Goal: Task Accomplishment & Management: Manage account settings

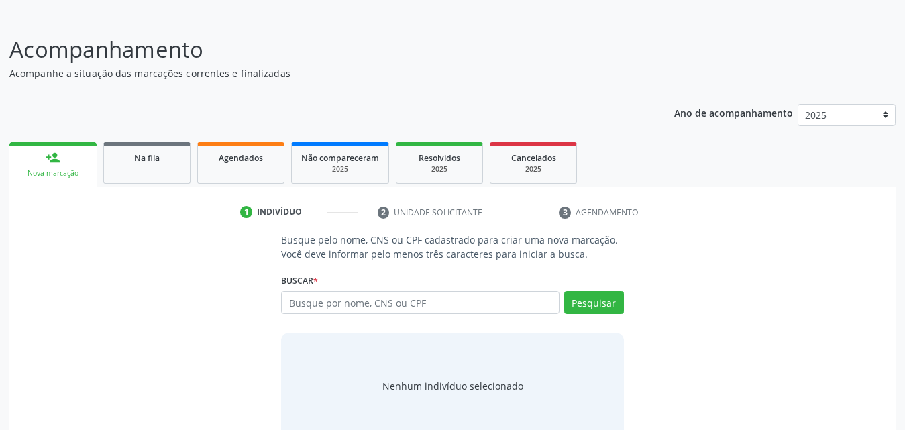
scroll to position [106, 0]
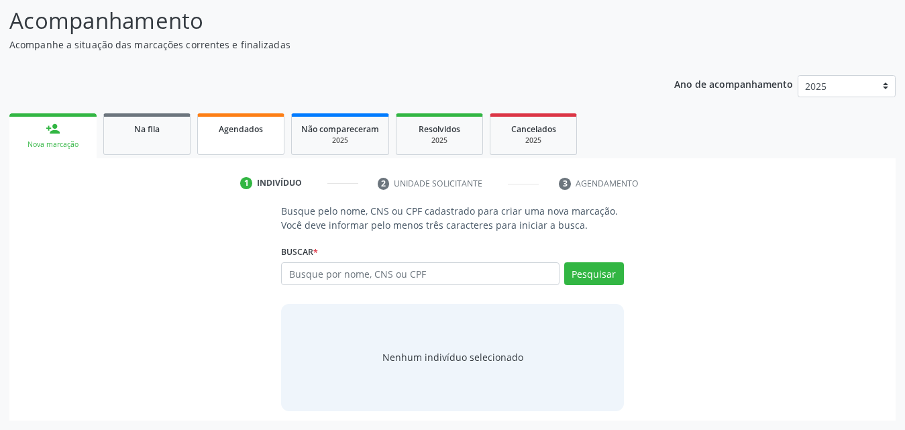
click at [240, 132] on span "Agendados" at bounding box center [241, 128] width 44 height 11
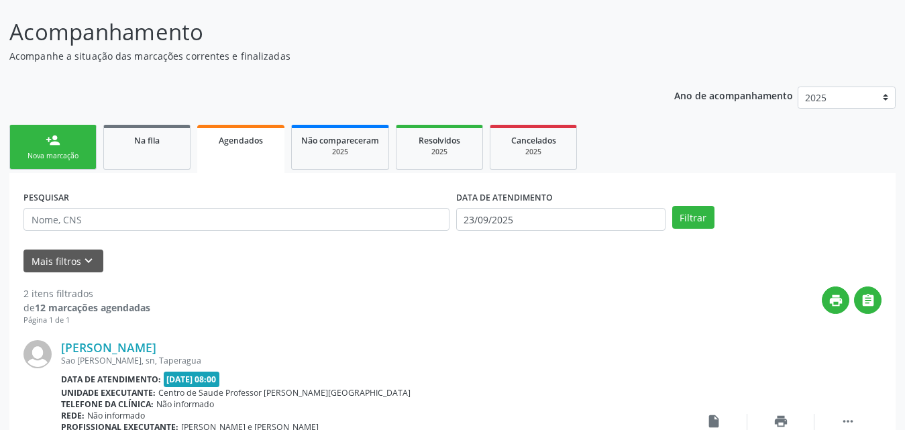
scroll to position [21, 0]
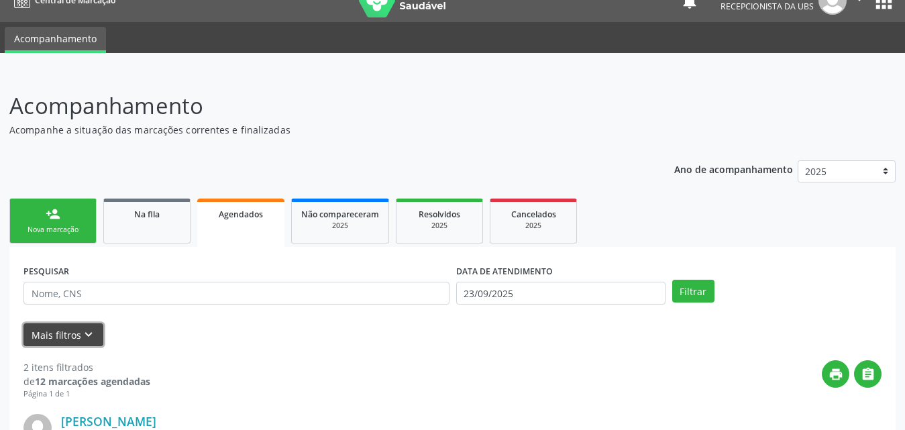
click at [44, 333] on button "Mais filtros keyboard_arrow_down" at bounding box center [63, 334] width 80 height 23
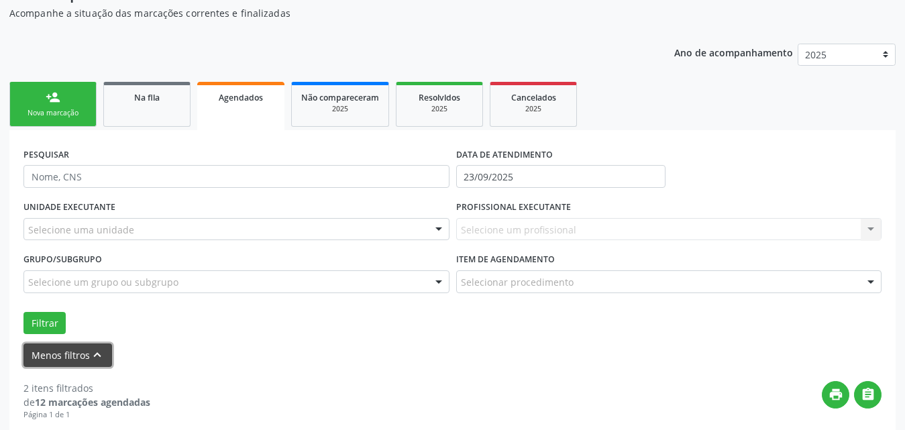
scroll to position [155, 0]
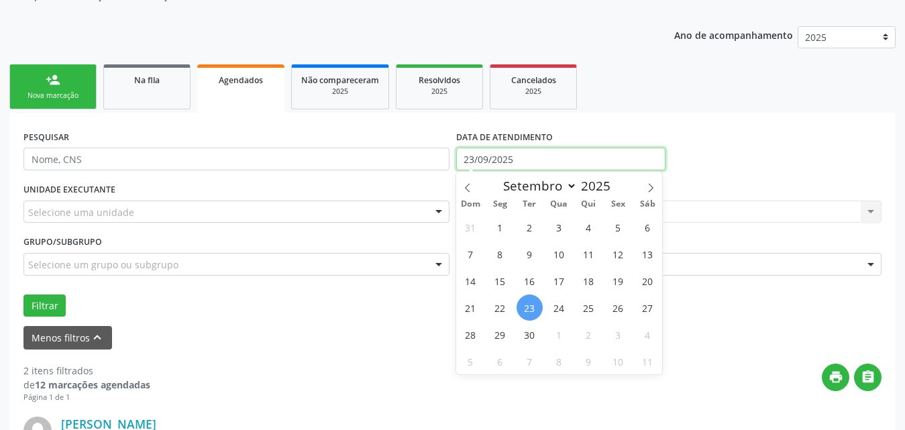
click at [588, 150] on input "23/09/2025" at bounding box center [560, 159] width 209 height 23
click at [465, 189] on icon at bounding box center [467, 187] width 9 height 9
select select "7"
click at [612, 226] on span "1" at bounding box center [618, 227] width 26 height 26
type input "[DATE]"
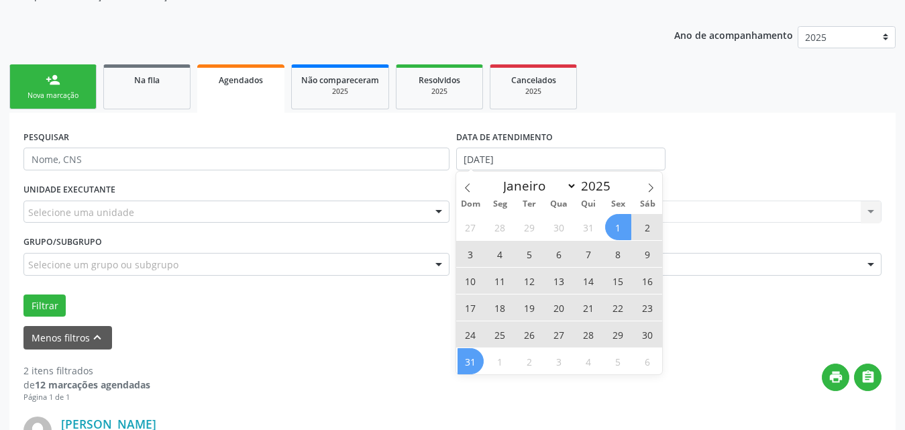
click at [463, 363] on span "31" at bounding box center [471, 361] width 26 height 26
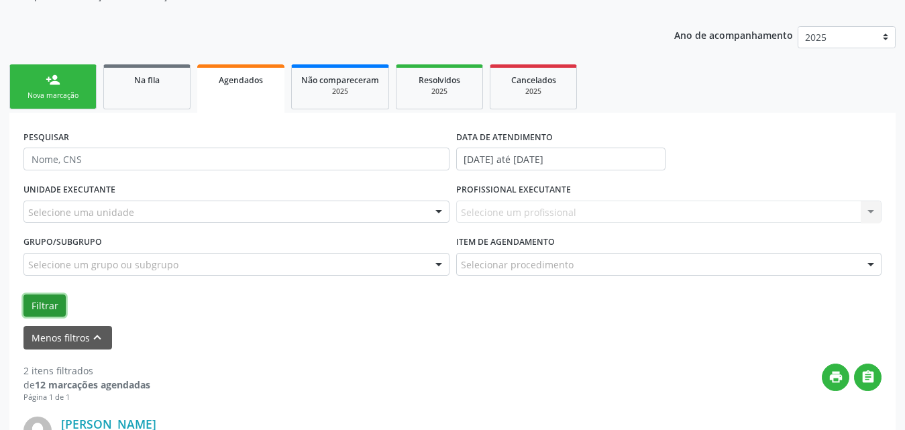
click at [29, 303] on button "Filtrar" at bounding box center [44, 306] width 42 height 23
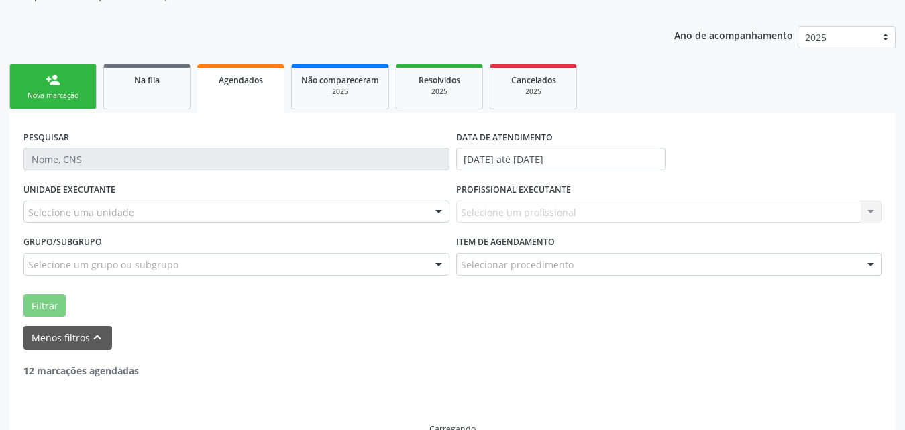
scroll to position [140, 0]
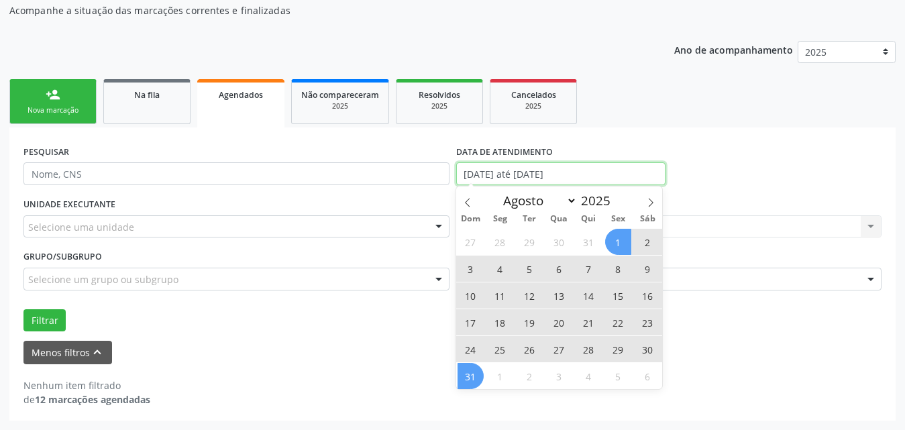
click at [636, 172] on input "[DATE] até [DATE]" at bounding box center [560, 173] width 209 height 23
click at [654, 201] on icon at bounding box center [650, 202] width 9 height 9
select select "8"
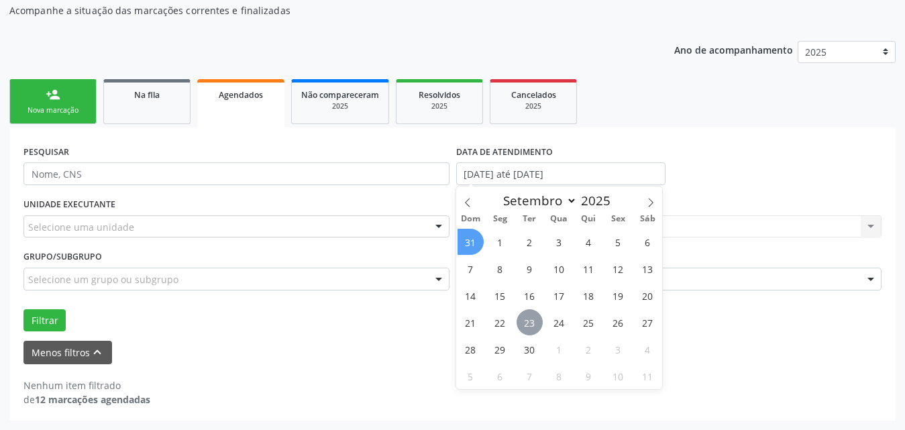
click at [532, 316] on span "23" at bounding box center [530, 322] width 26 height 26
type input "23/09/2025"
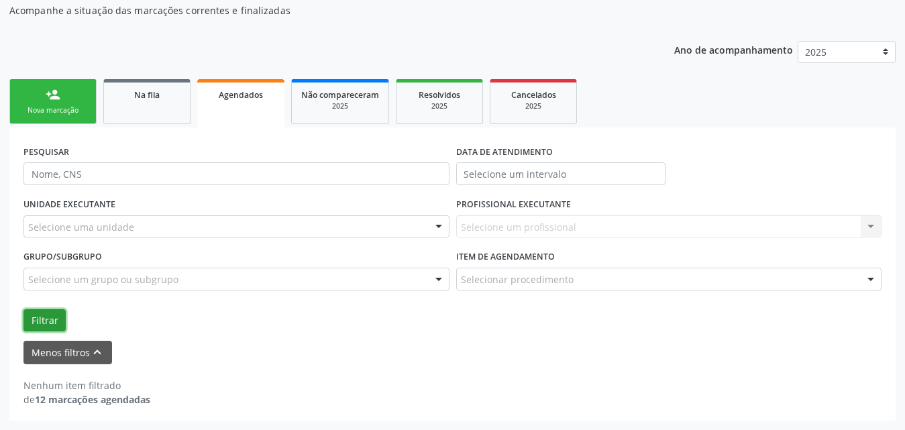
click at [41, 318] on button "Filtrar" at bounding box center [44, 320] width 42 height 23
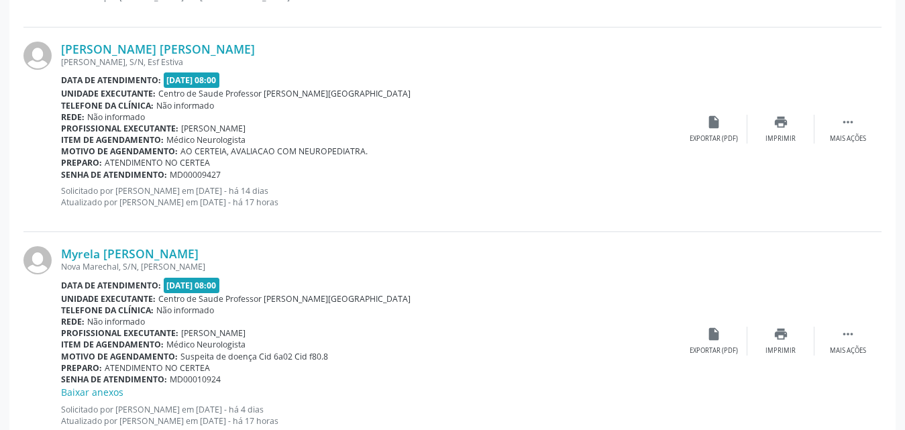
scroll to position [2558, 0]
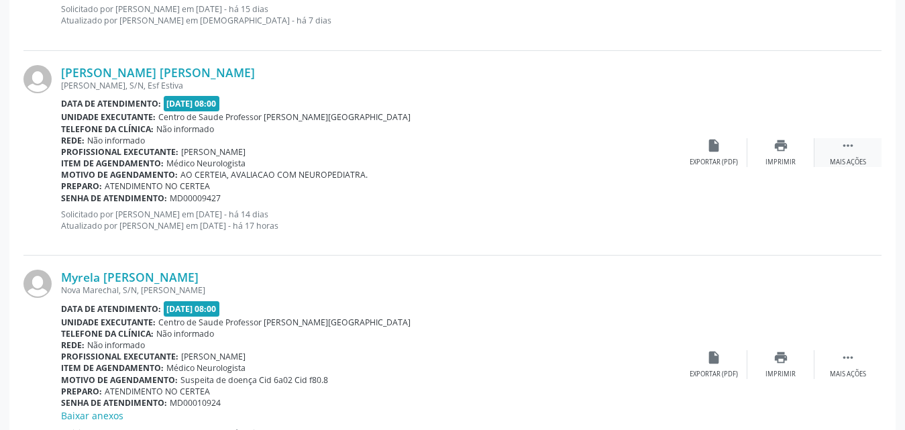
click at [849, 140] on icon "" at bounding box center [848, 145] width 15 height 15
click at [776, 160] on div "Editar" at bounding box center [780, 162] width 21 height 9
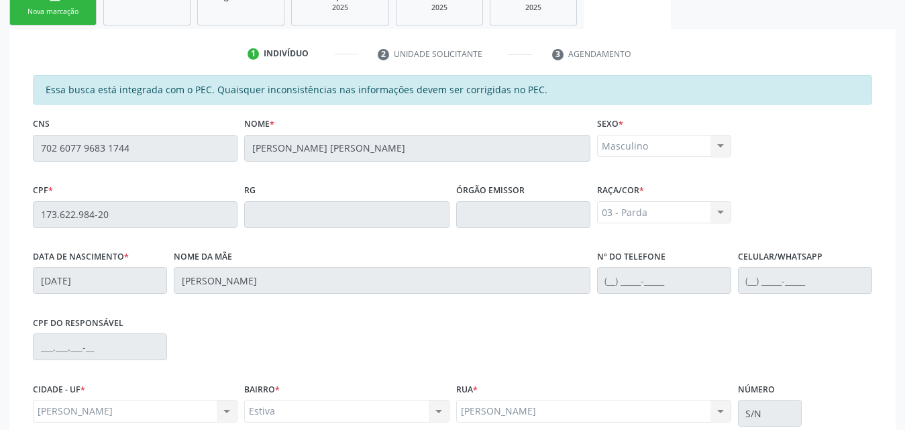
scroll to position [373, 0]
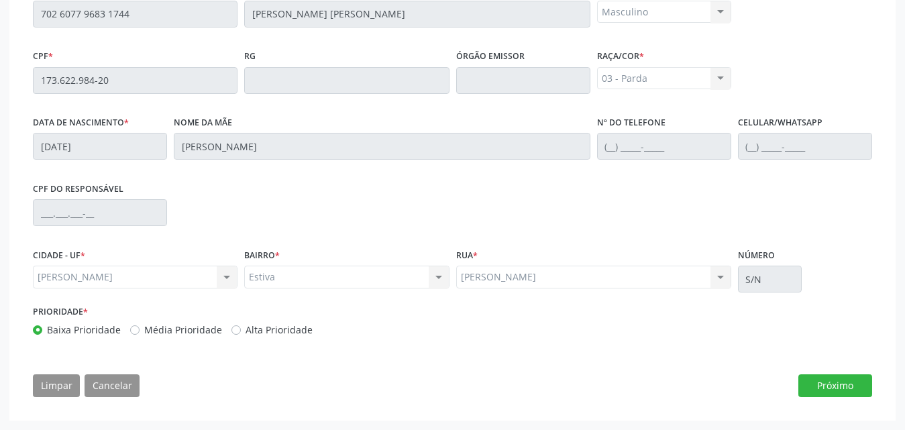
click at [443, 344] on div "Prioridade * Baixa Prioridade Média Prioridade Alta Prioridade" at bounding box center [241, 324] width 423 height 44
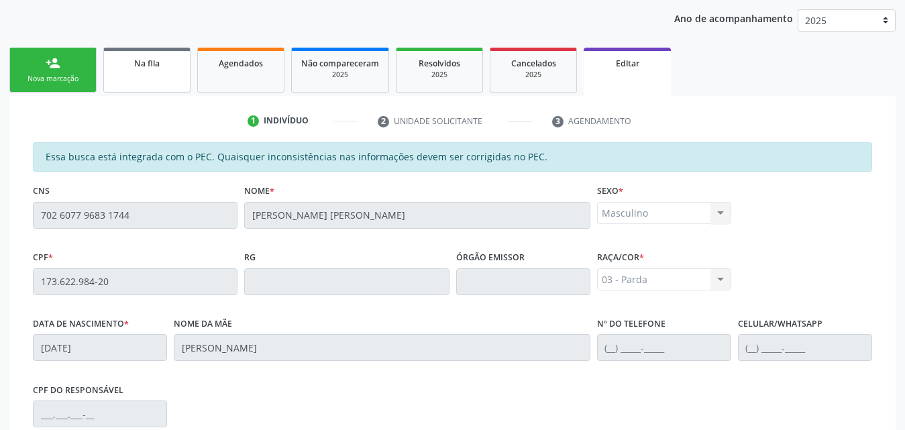
click at [150, 78] on link "Na fila" at bounding box center [146, 70] width 87 height 45
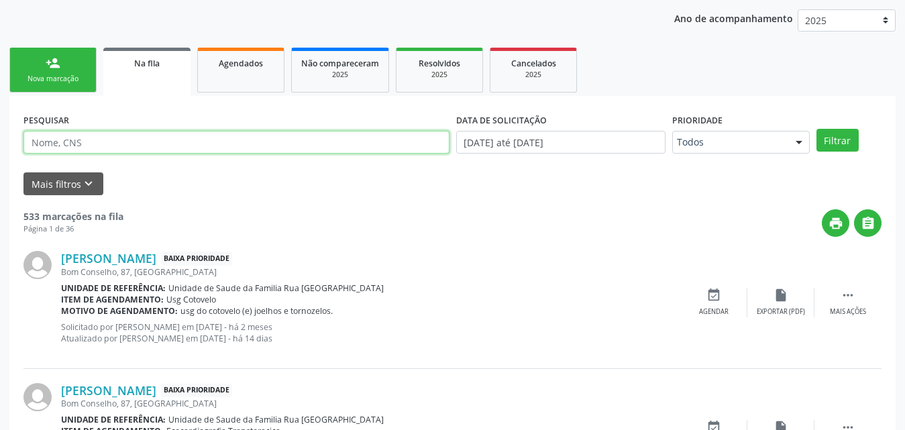
click at [243, 142] on input "text" at bounding box center [236, 142] width 426 height 23
type input "70578045478"
click at [817, 129] on button "Filtrar" at bounding box center [838, 140] width 42 height 23
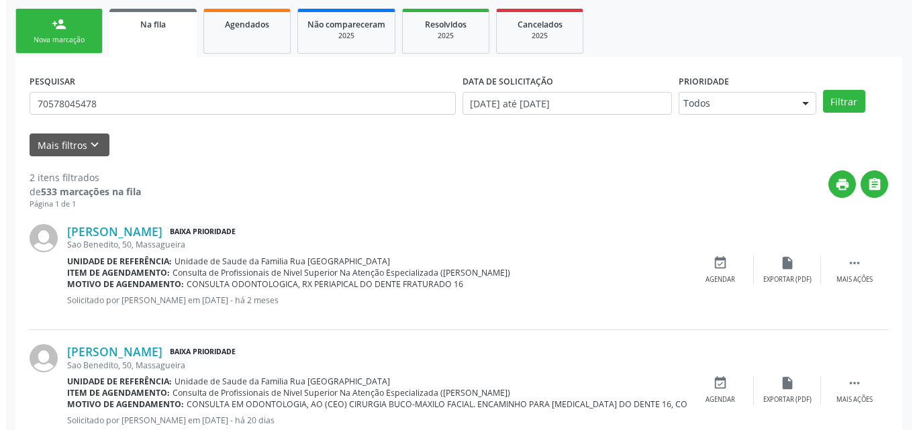
scroll to position [254, 0]
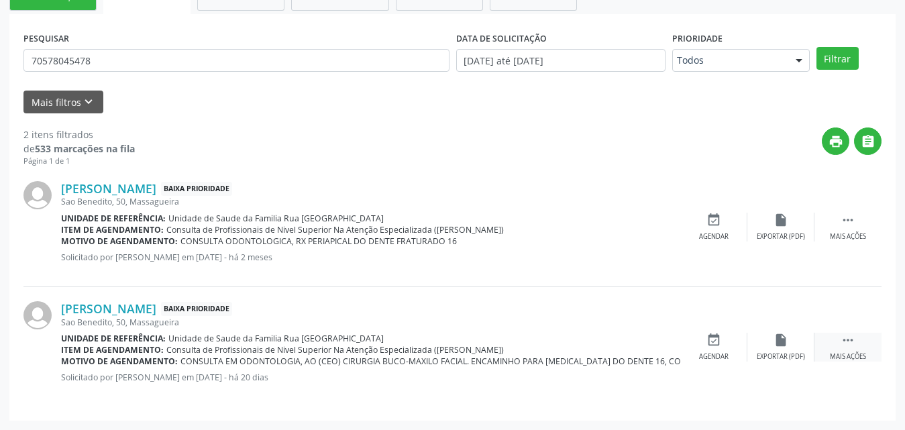
click at [847, 343] on icon "" at bounding box center [848, 340] width 15 height 15
click at [712, 356] on div "Cancelar" at bounding box center [714, 356] width 32 height 9
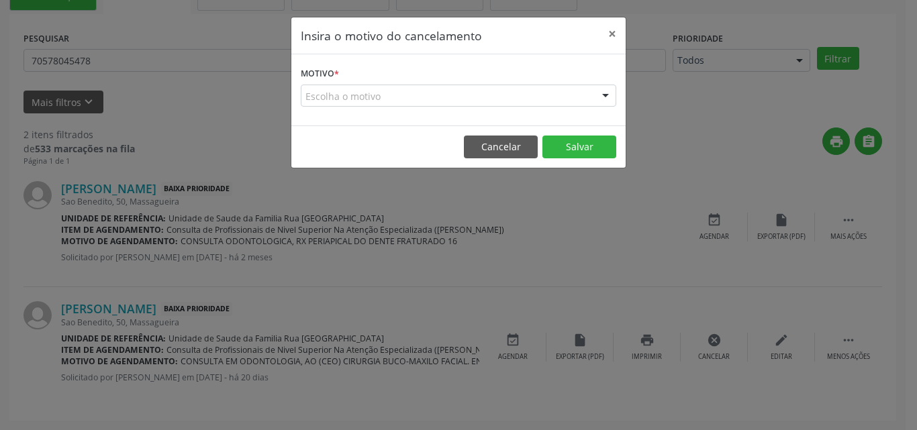
click at [397, 97] on div "Escolha o motivo" at bounding box center [458, 96] width 315 height 23
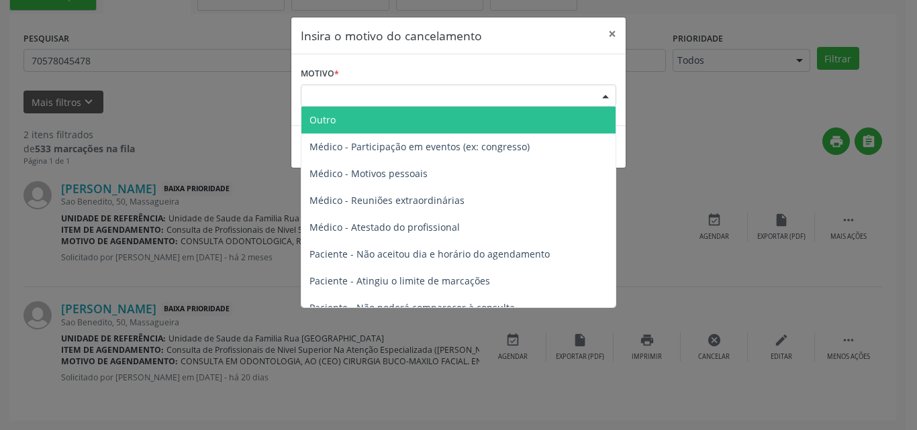
click at [356, 120] on span "Outro" at bounding box center [458, 120] width 314 height 27
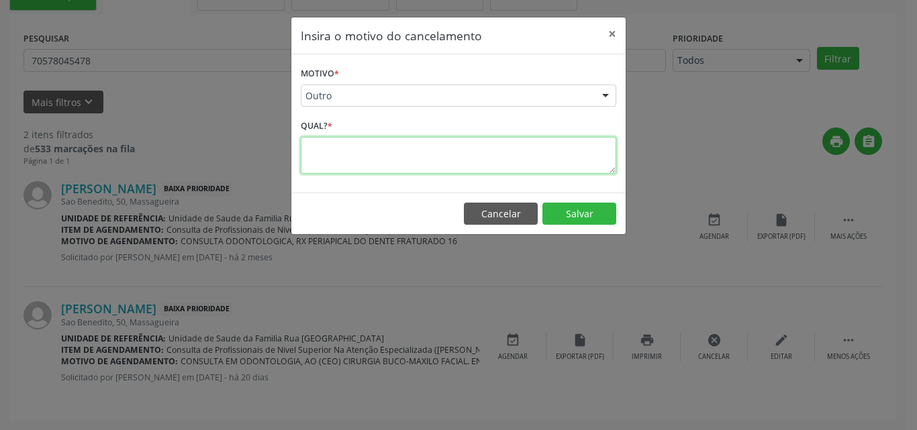
click at [346, 162] on textarea at bounding box center [458, 155] width 315 height 37
click at [352, 150] on textarea "solicitaçãoduplicada" at bounding box center [458, 155] width 315 height 37
type textarea "solicitação duplicada"
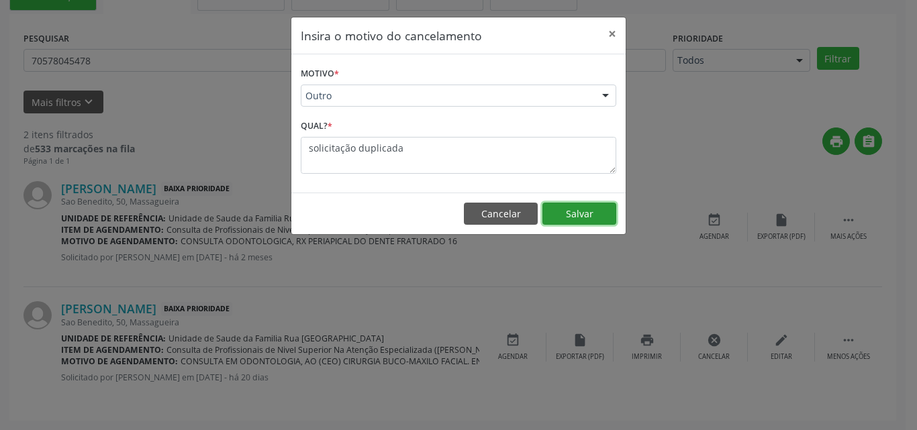
click at [571, 209] on button "Salvar" at bounding box center [579, 214] width 74 height 23
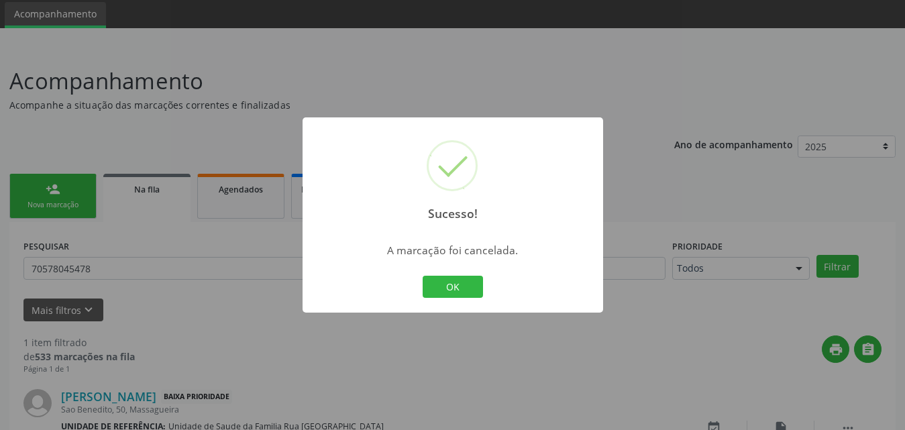
scroll to position [134, 0]
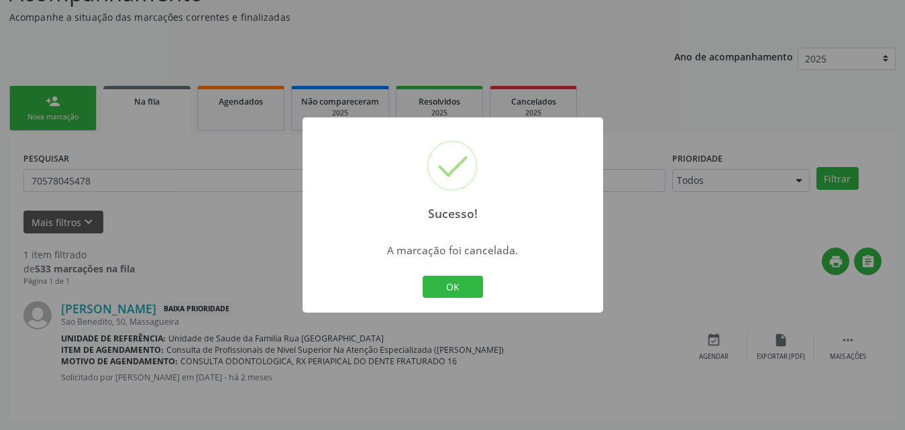
click at [619, 40] on div "Sucesso! × A marcação foi cancelada. OK Cancel" at bounding box center [452, 215] width 905 height 430
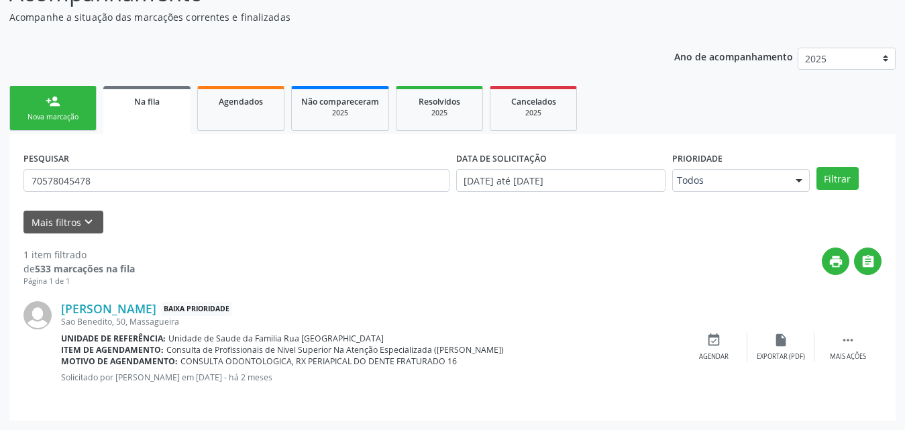
click at [258, 113] on link "Agendados" at bounding box center [240, 108] width 87 height 45
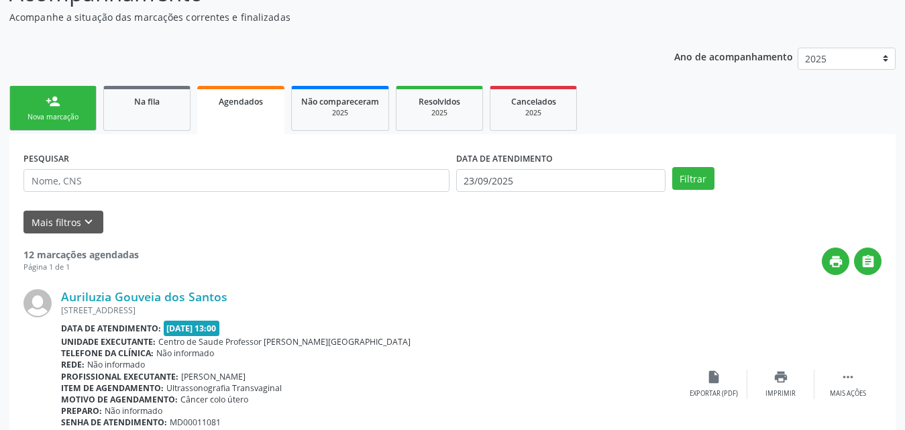
click at [51, 114] on div "Nova marcação" at bounding box center [52, 117] width 67 height 10
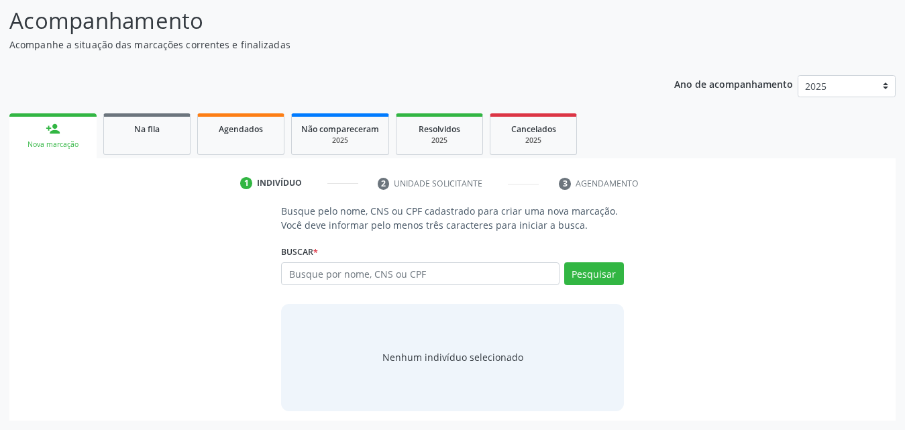
scroll to position [106, 0]
click at [252, 131] on span "Agendados" at bounding box center [241, 128] width 44 height 11
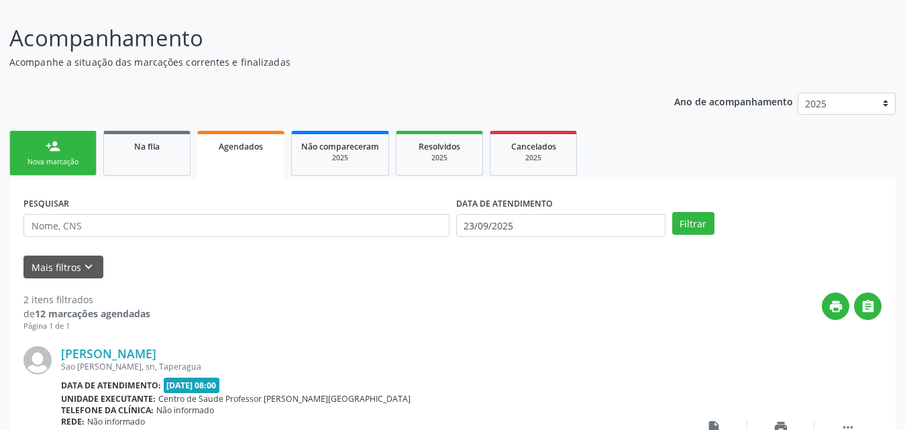
scroll to position [88, 0]
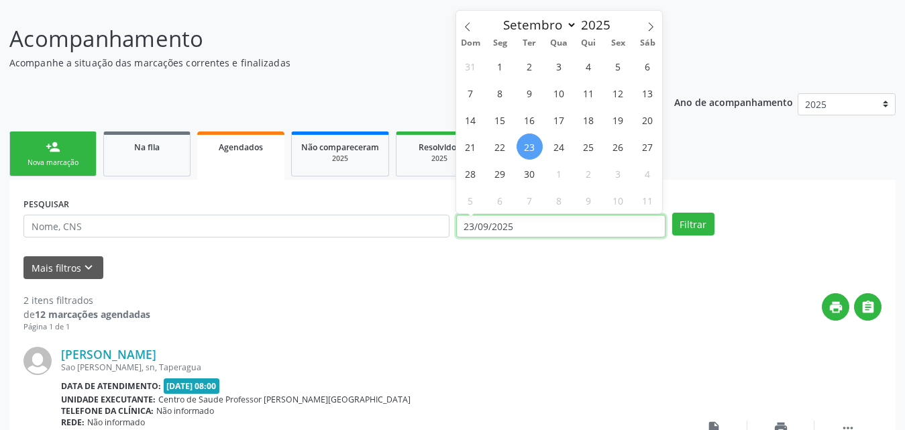
click at [617, 224] on input "23/09/2025" at bounding box center [560, 226] width 209 height 23
click at [469, 28] on icon at bounding box center [467, 26] width 9 height 9
select select "7"
click at [617, 68] on span "1" at bounding box center [618, 66] width 26 height 26
type input "[DATE]"
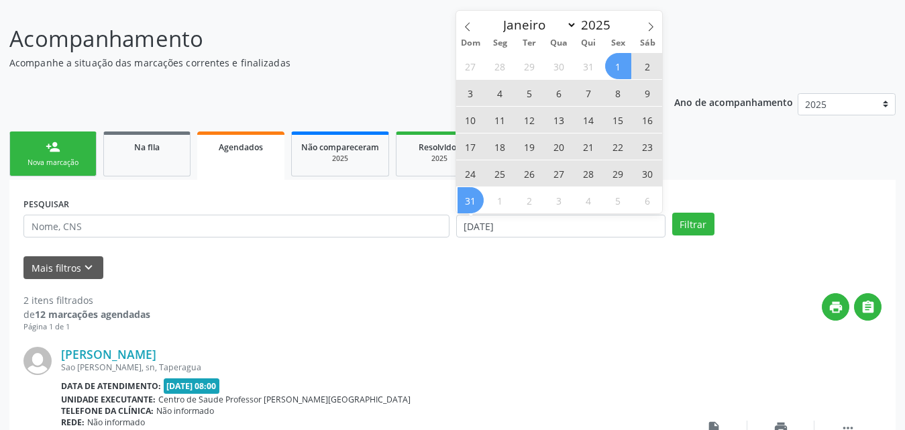
click at [467, 207] on span "31" at bounding box center [471, 200] width 26 height 26
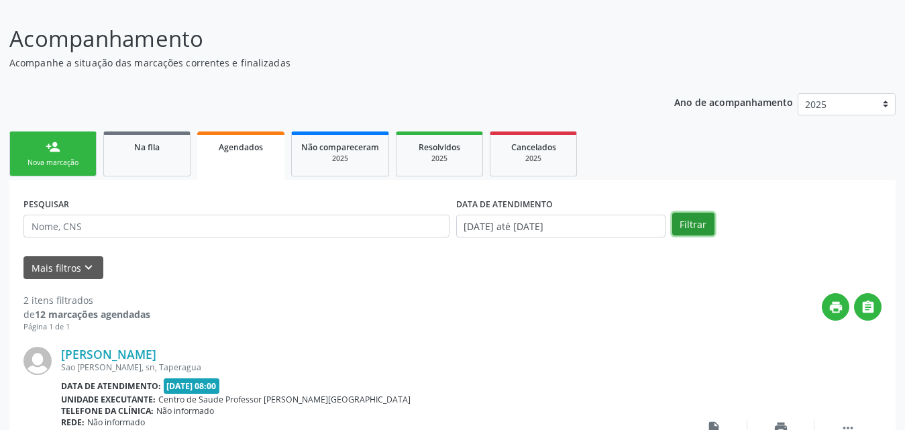
click at [692, 222] on button "Filtrar" at bounding box center [693, 224] width 42 height 23
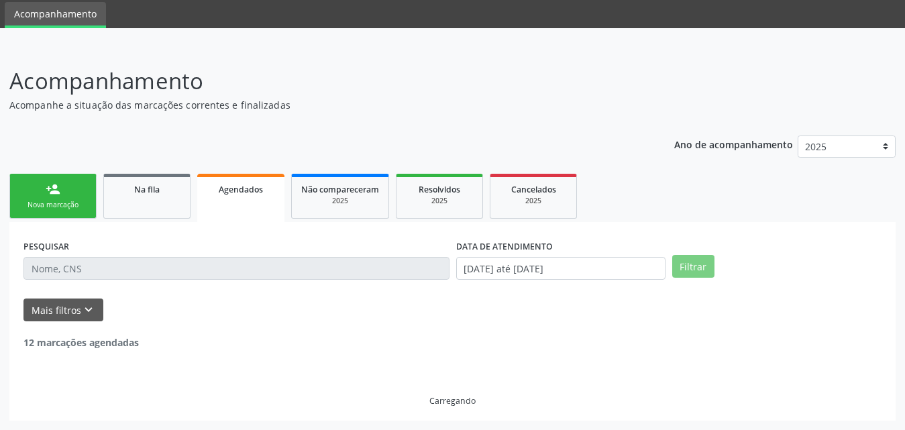
scroll to position [3, 0]
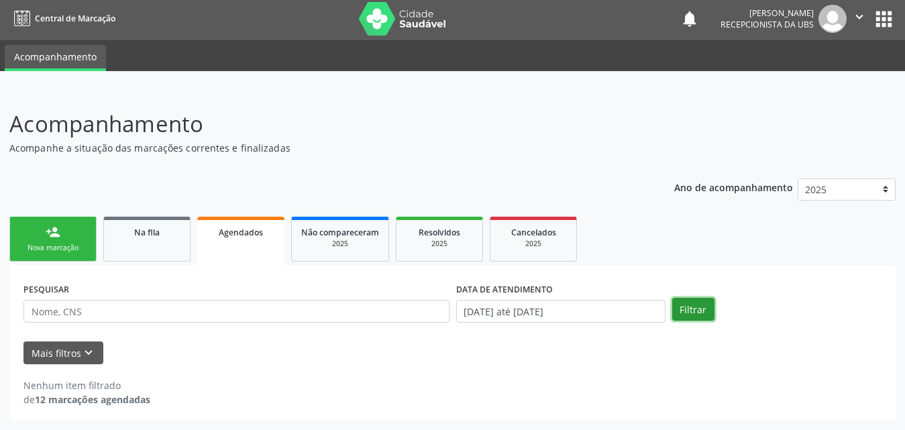
click at [698, 305] on button "Filtrar" at bounding box center [693, 309] width 42 height 23
click at [81, 344] on button "Mais filtros keyboard_arrow_down" at bounding box center [63, 353] width 80 height 23
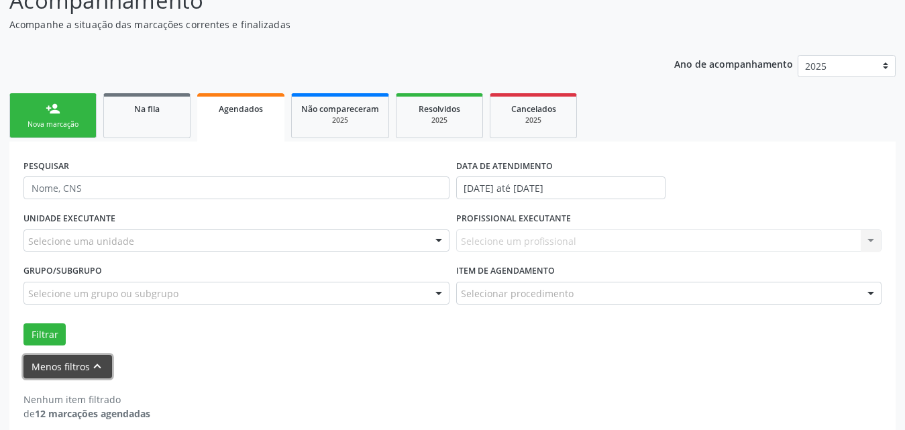
scroll to position [137, 0]
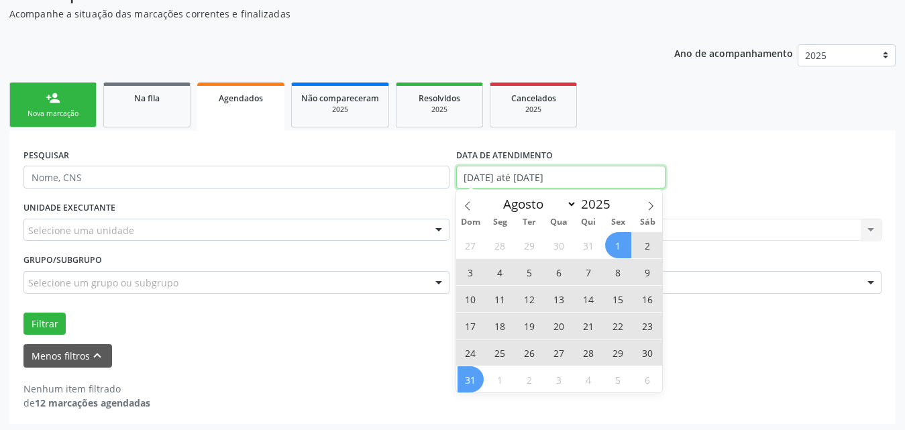
click at [629, 174] on input "[DATE] até [DATE]" at bounding box center [560, 177] width 209 height 23
click at [616, 247] on span "1" at bounding box center [618, 245] width 26 height 26
type input "[DATE]"
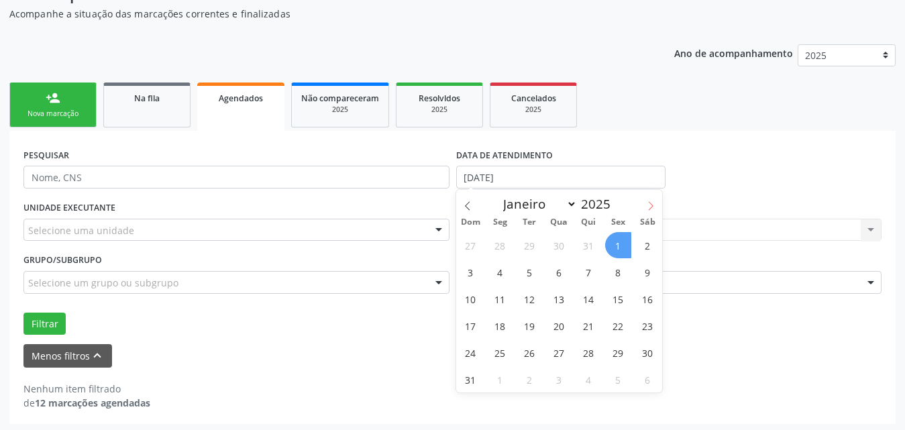
click at [650, 203] on icon at bounding box center [651, 205] width 5 height 9
select select "8"
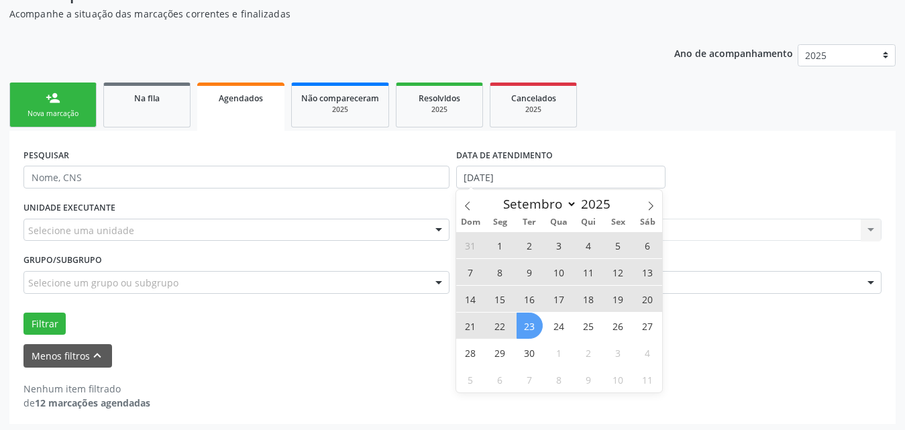
click at [531, 329] on span "23" at bounding box center [530, 326] width 26 height 26
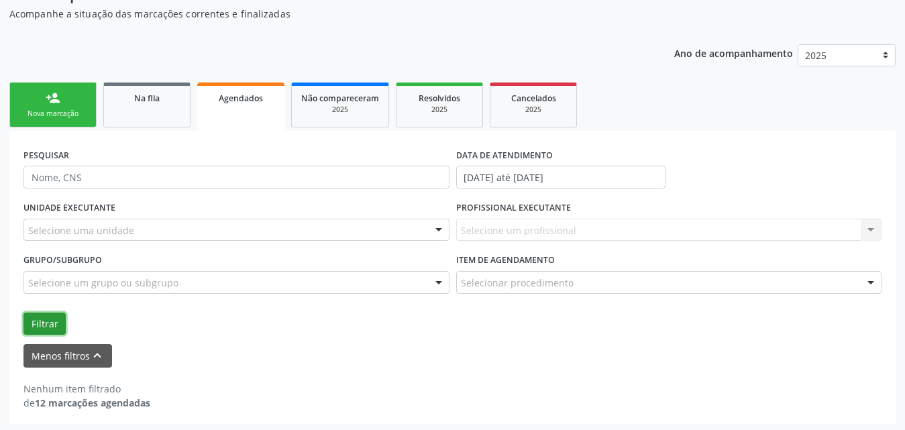
click at [61, 326] on button "Filtrar" at bounding box center [44, 324] width 42 height 23
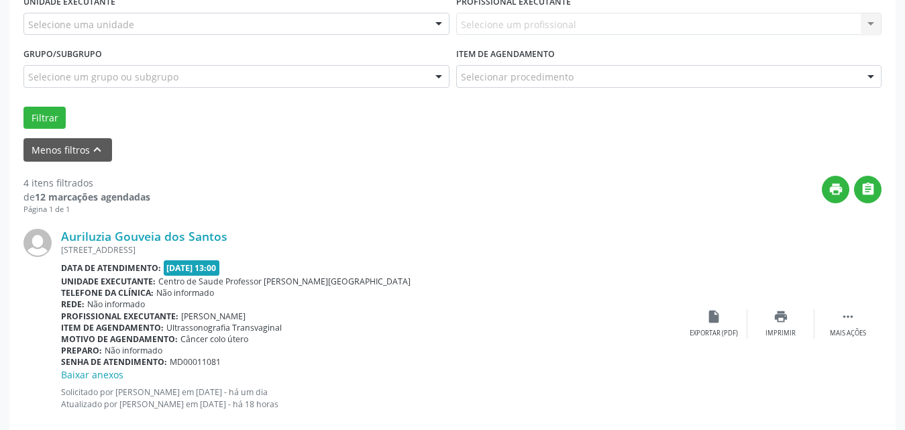
scroll to position [179, 0]
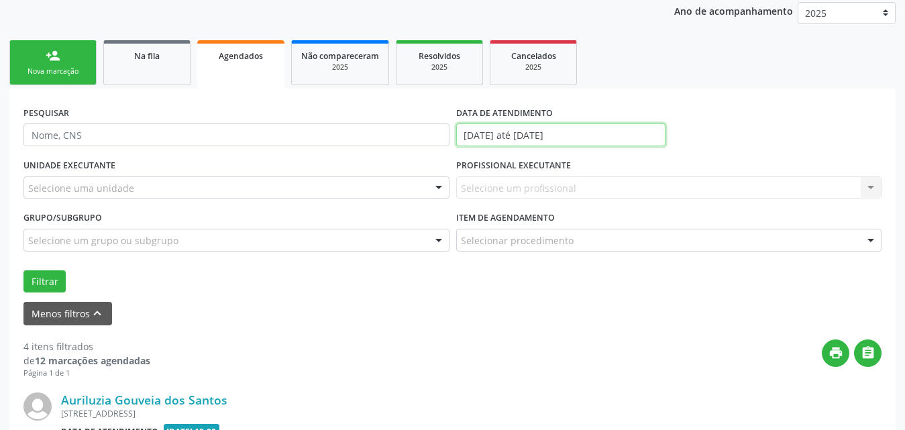
click at [629, 129] on input "[DATE] até [DATE]" at bounding box center [560, 134] width 209 height 23
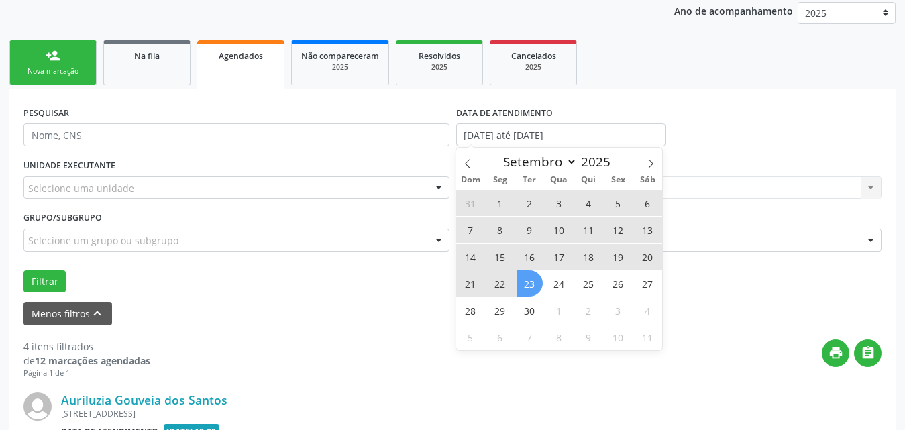
click at [495, 201] on span "1" at bounding box center [500, 203] width 26 height 26
type input "[DATE]"
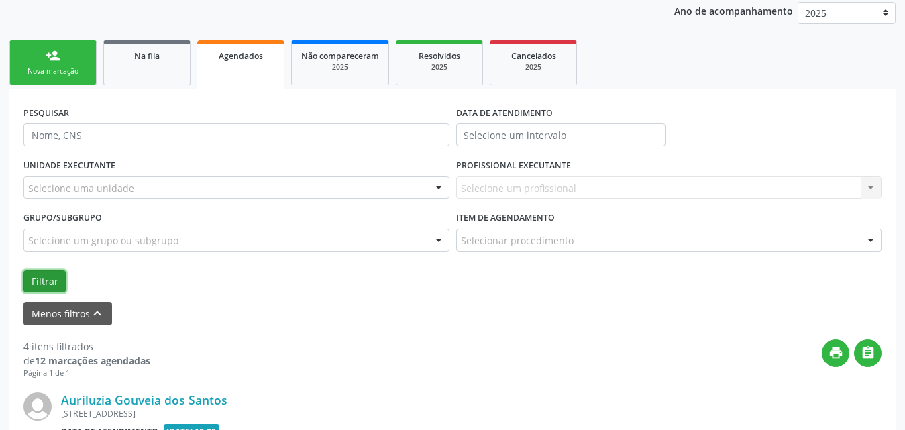
click at [32, 282] on button "Filtrar" at bounding box center [44, 281] width 42 height 23
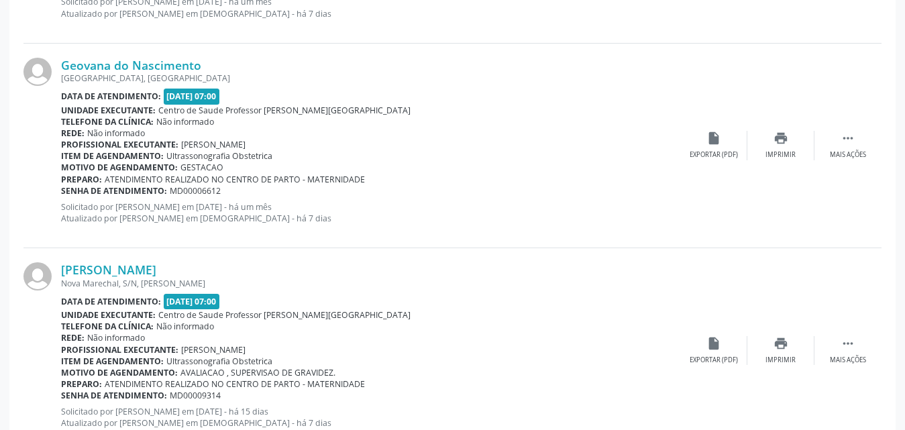
scroll to position [2223, 0]
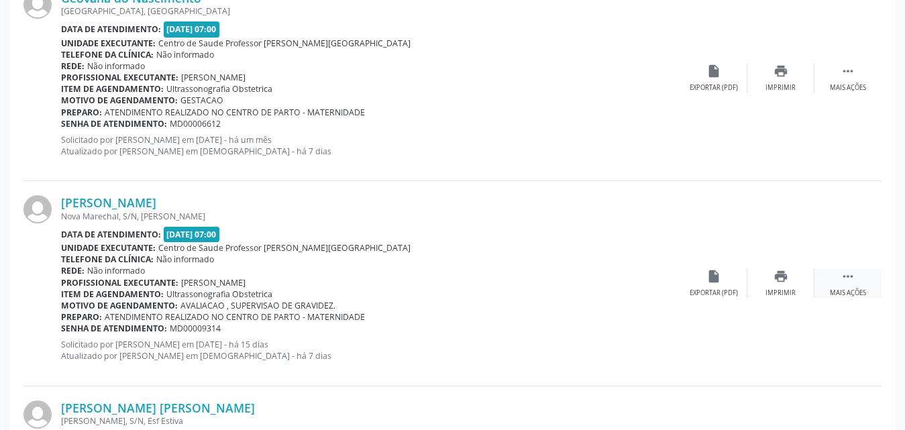
click at [843, 292] on div "Mais ações" at bounding box center [848, 293] width 36 height 9
click at [772, 295] on div "Editar" at bounding box center [780, 293] width 21 height 9
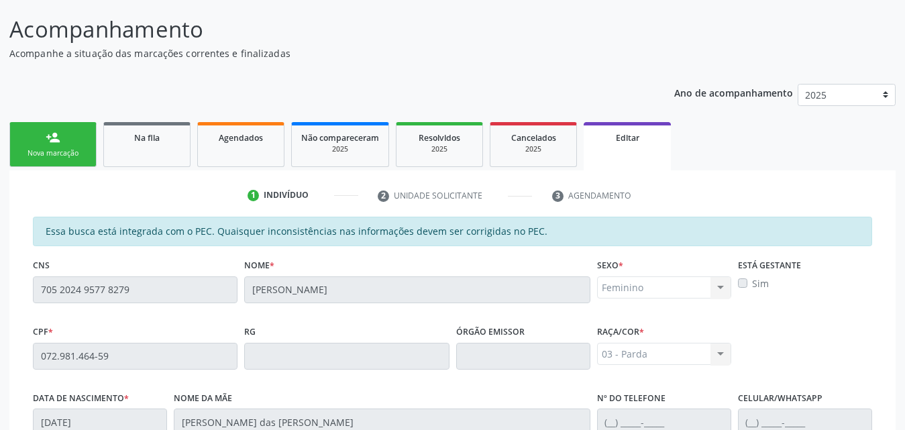
scroll to position [201, 0]
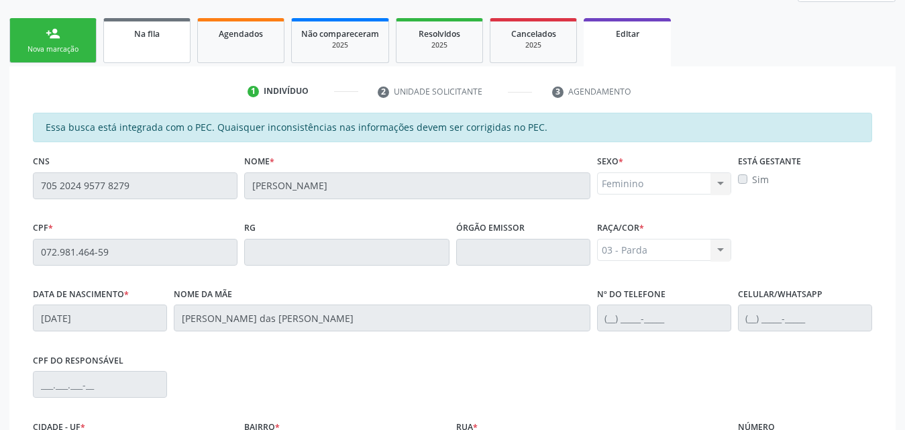
click at [137, 35] on span "Na fila" at bounding box center [146, 33] width 25 height 11
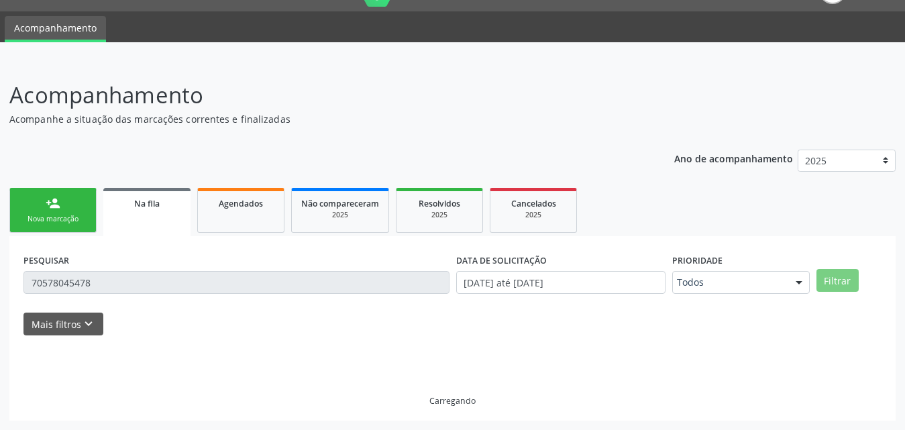
scroll to position [134, 0]
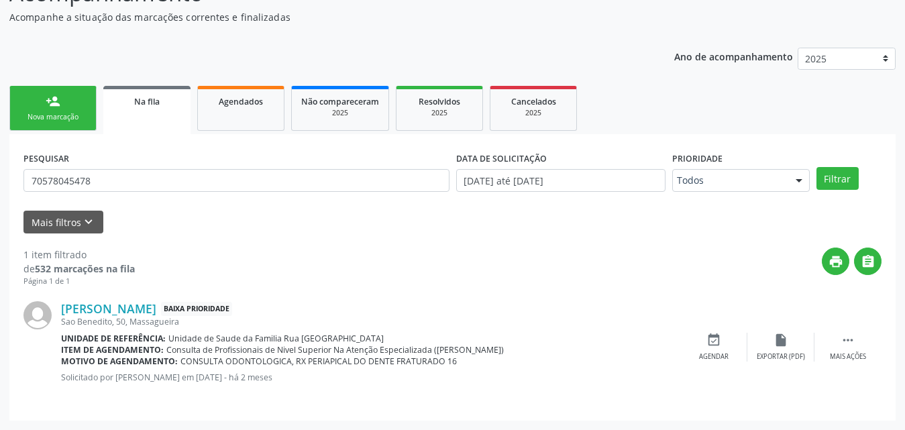
click at [161, 168] on div "PESQUISAR 70578045478" at bounding box center [236, 174] width 433 height 52
click at [153, 182] on input "70578045478" at bounding box center [236, 180] width 426 height 23
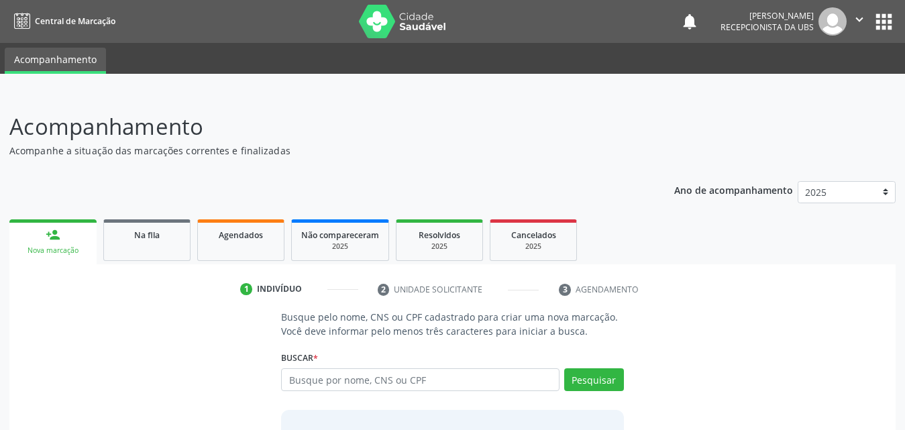
click at [421, 381] on input "text" at bounding box center [420, 379] width 278 height 23
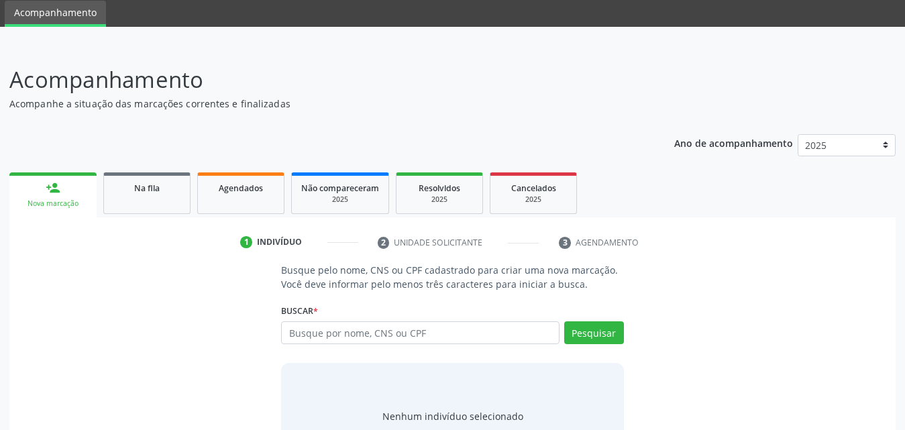
scroll to position [106, 0]
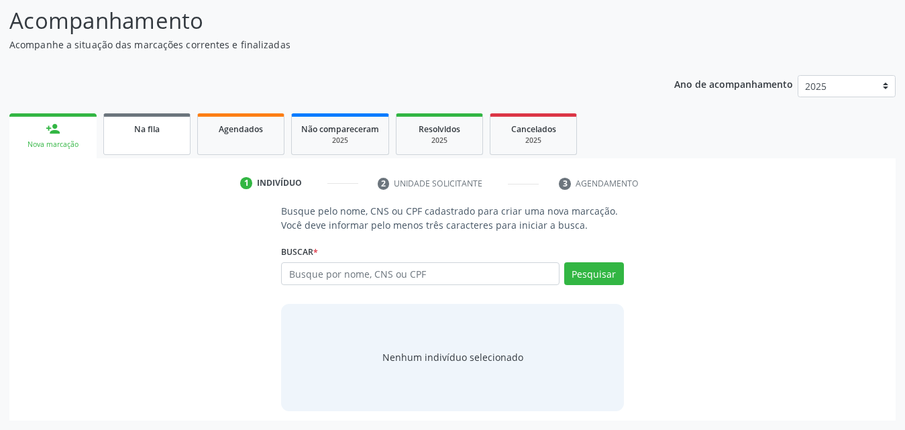
click at [156, 138] on link "Na fila" at bounding box center [146, 134] width 87 height 42
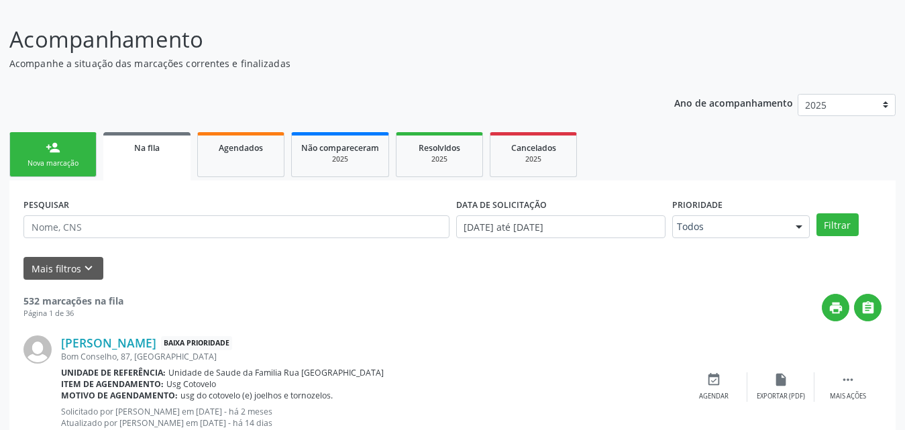
scroll to position [201, 0]
